Goal: Check status

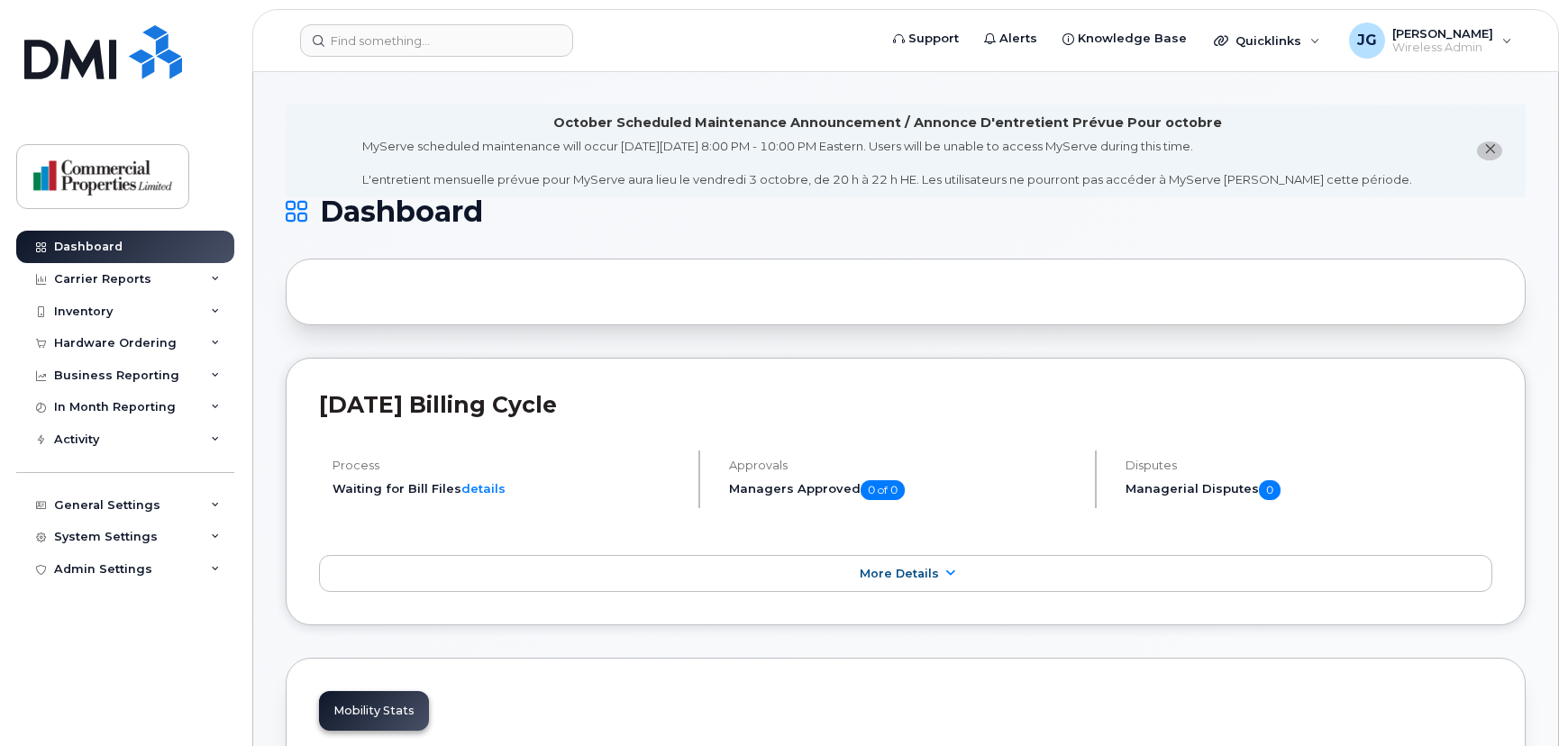
drag, startPoint x: 0, startPoint y: 0, endPoint x: 1063, endPoint y: 332, distance: 1113.6
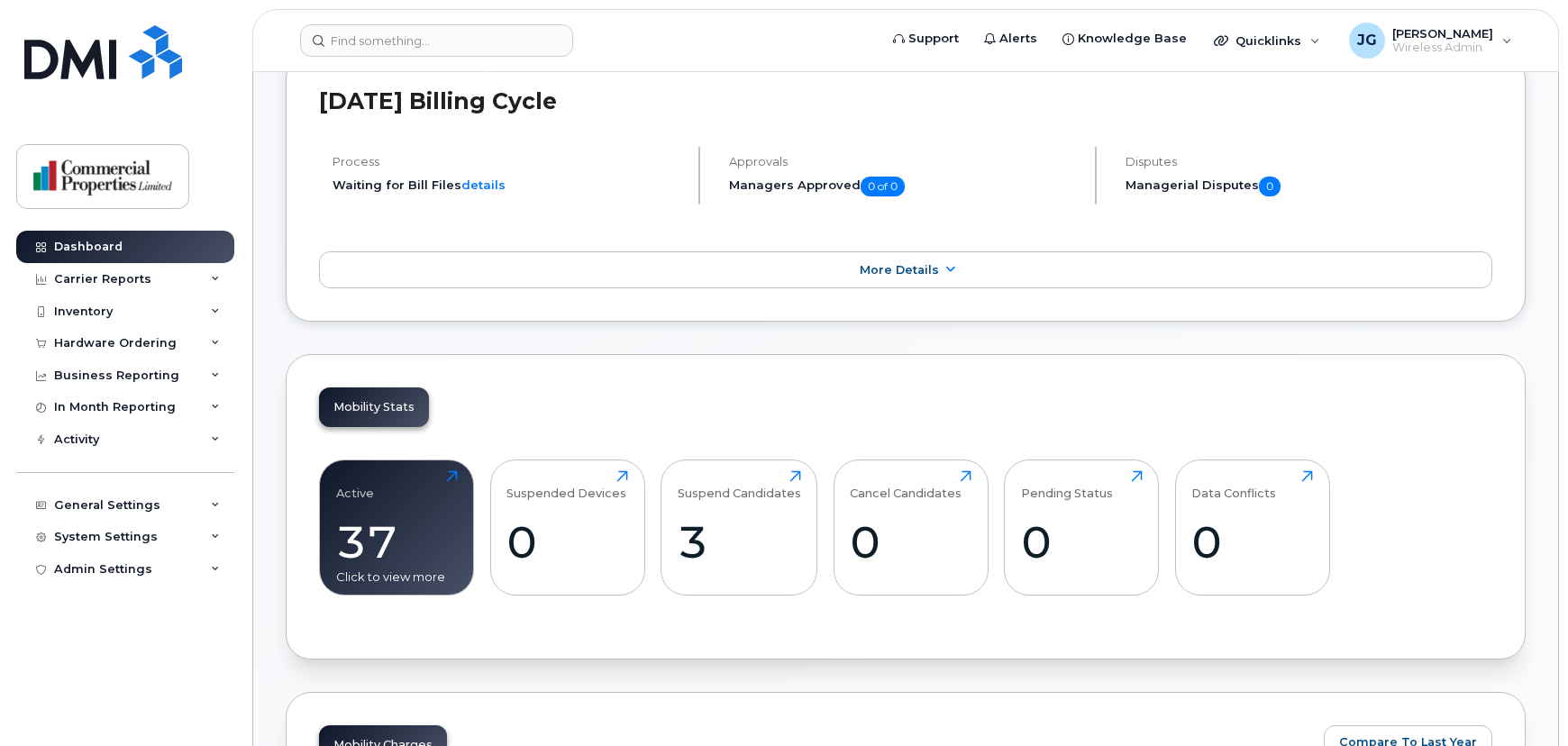
scroll to position [314, 0]
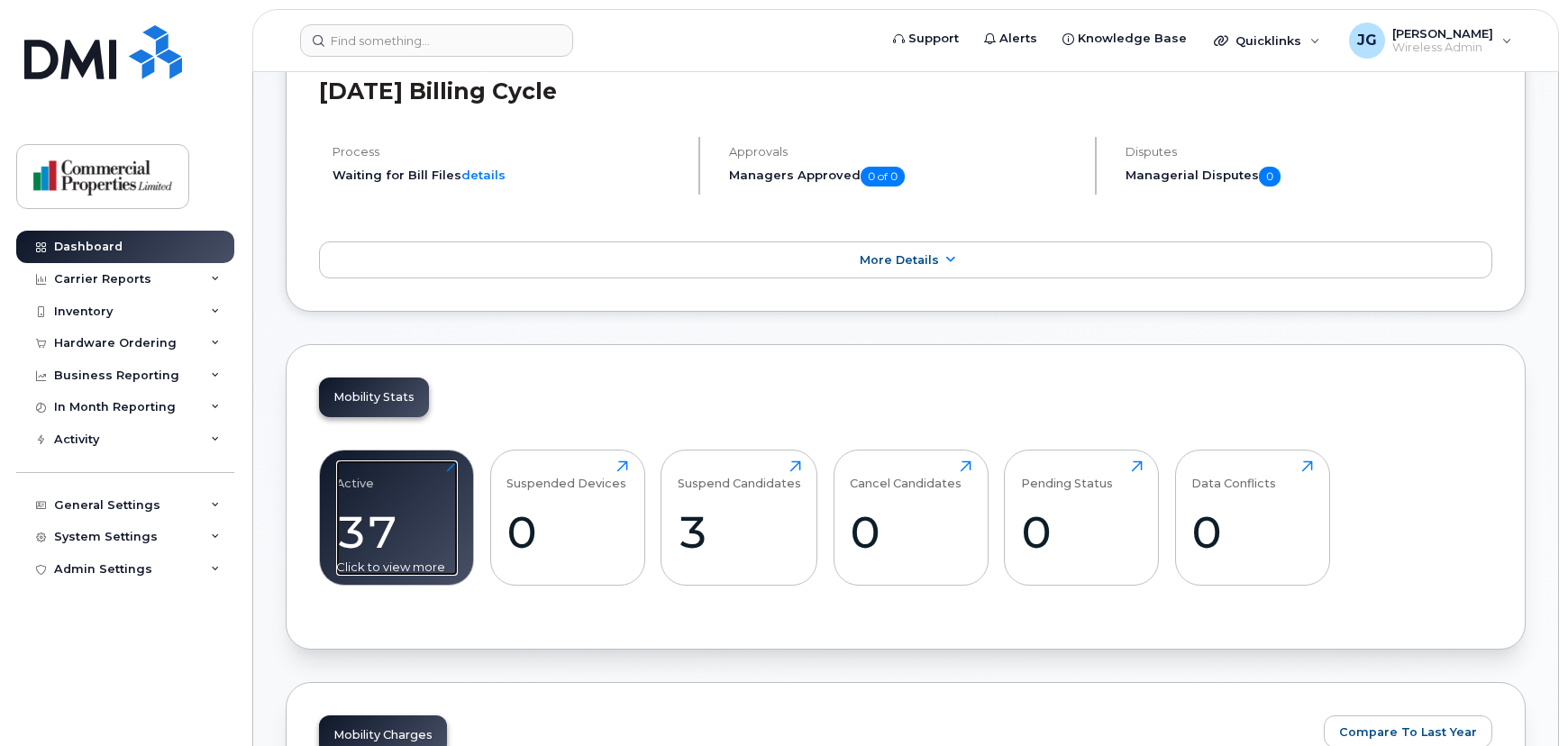
click at [369, 477] on div "Active" at bounding box center [354, 476] width 38 height 30
